Goal: Communication & Community: Answer question/provide support

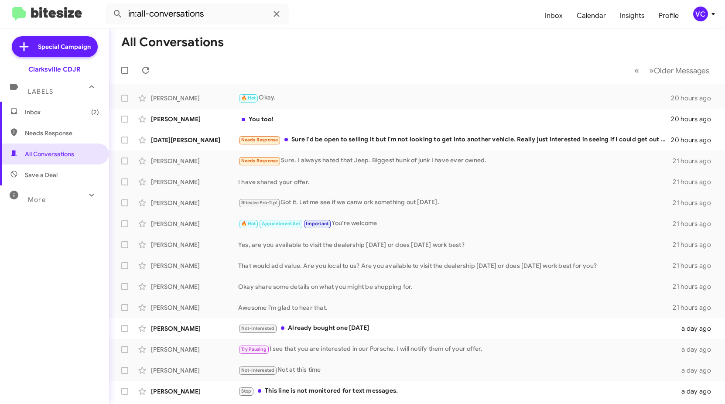
click at [350, 67] on mat-toolbar-row "« Previous » Next Older Messages" at bounding box center [417, 70] width 616 height 28
click at [344, 57] on mat-toolbar-row "« Previous » Next Older Messages" at bounding box center [417, 70] width 616 height 28
click at [68, 114] on span "Inbox (2)" at bounding box center [62, 112] width 74 height 9
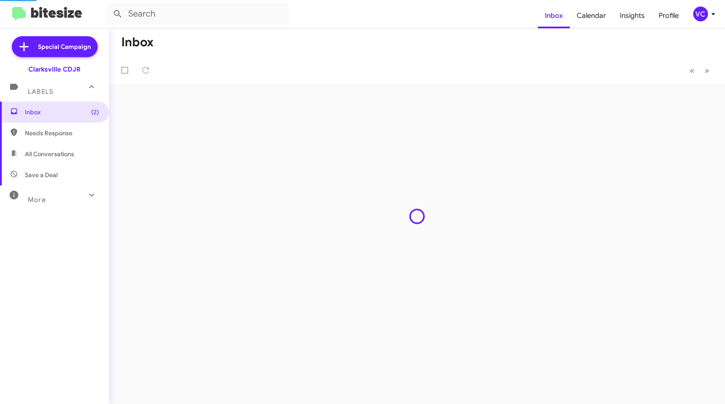
click at [366, 63] on mat-toolbar-row "« Previous » Next" at bounding box center [417, 70] width 616 height 28
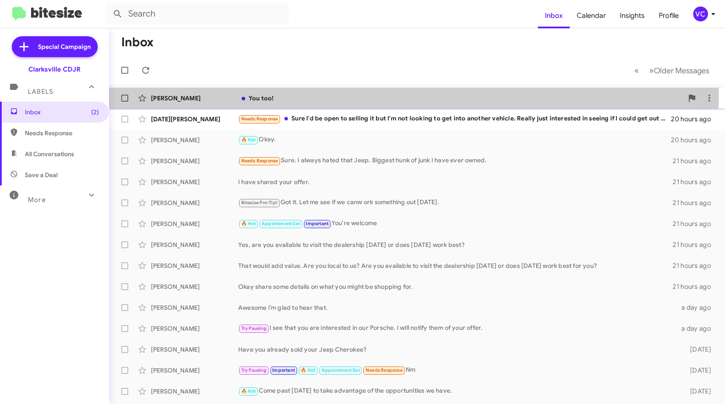
click at [319, 90] on div "[PERSON_NAME] You too! 20 hours ago" at bounding box center [417, 97] width 602 height 17
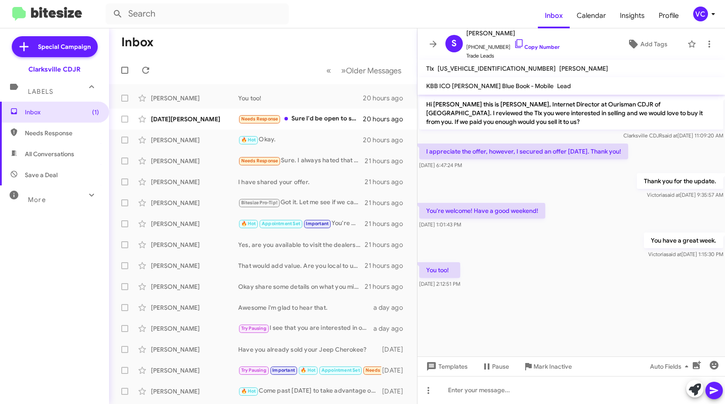
drag, startPoint x: 550, startPoint y: 240, endPoint x: 579, endPoint y: 224, distance: 33.2
click at [553, 239] on div "You have a great week. [PERSON_NAME] said at [DATE] 1:15:30 PM" at bounding box center [572, 246] width 308 height 30
click at [603, 198] on div "Thank you for the update. [PERSON_NAME] said at [DATE] 9:35:57 AM" at bounding box center [572, 186] width 308 height 30
click at [620, 261] on div "Hi [PERSON_NAME] this is [PERSON_NAME], Internet Director at Ourisman CDJR of […" at bounding box center [572, 192] width 308 height 195
click at [539, 313] on cdk-virtual-scroll-viewport "Hi [PERSON_NAME] this is [PERSON_NAME], Internet Director at Ourisman CDJR of […" at bounding box center [572, 226] width 308 height 262
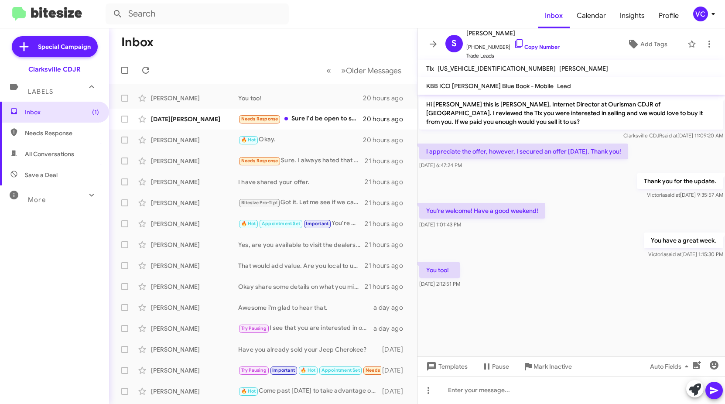
click at [567, 250] on div "You have a great week. [PERSON_NAME] said at [DATE] 1:15:30 PM" at bounding box center [572, 246] width 308 height 30
drag, startPoint x: 580, startPoint y: 299, endPoint x: 587, endPoint y: 303, distance: 8.6
click at [580, 299] on div at bounding box center [572, 296] width 308 height 13
click at [598, 311] on cdk-virtual-scroll-viewport "Hi [PERSON_NAME] this is [PERSON_NAME], Internet Director at Ourisman CDJR of […" at bounding box center [572, 226] width 308 height 262
click at [598, 312] on cdk-virtual-scroll-viewport "Hi [PERSON_NAME] this is [PERSON_NAME], Internet Director at Ourisman CDJR of […" at bounding box center [572, 226] width 308 height 262
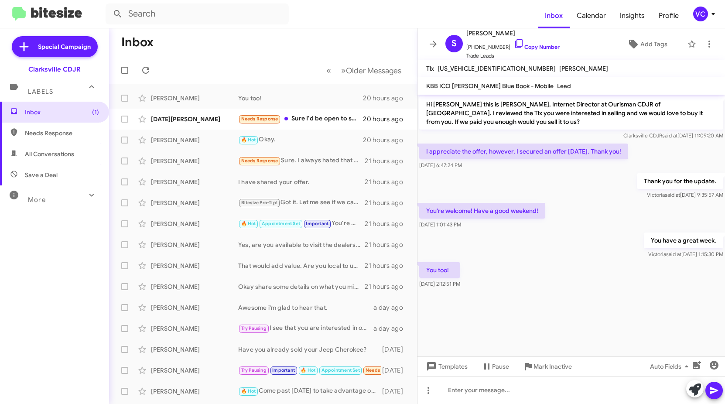
click at [599, 315] on cdk-virtual-scroll-viewport "Hi [PERSON_NAME] this is [PERSON_NAME], Internet Director at Ourisman CDJR of […" at bounding box center [572, 226] width 308 height 262
click at [584, 298] on div at bounding box center [572, 296] width 308 height 13
